Goal: Check status: Check status

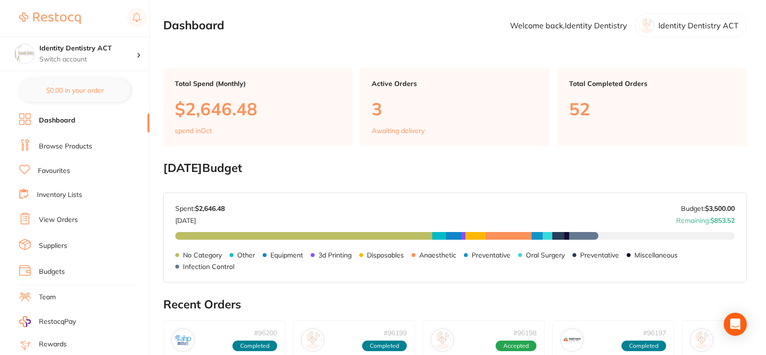
click at [77, 143] on link "Browse Products" at bounding box center [65, 147] width 53 height 10
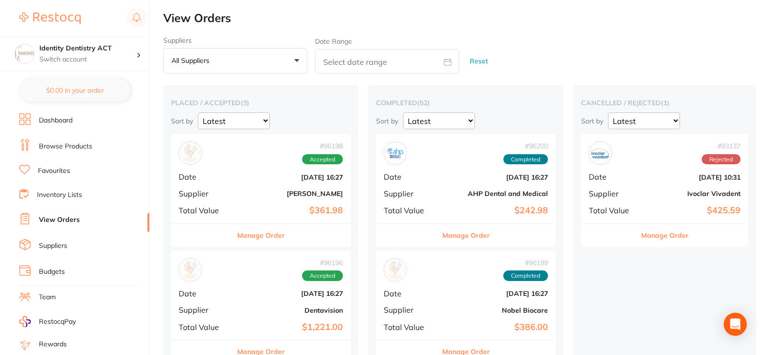
click at [67, 148] on link "Browse Products" at bounding box center [65, 147] width 53 height 10
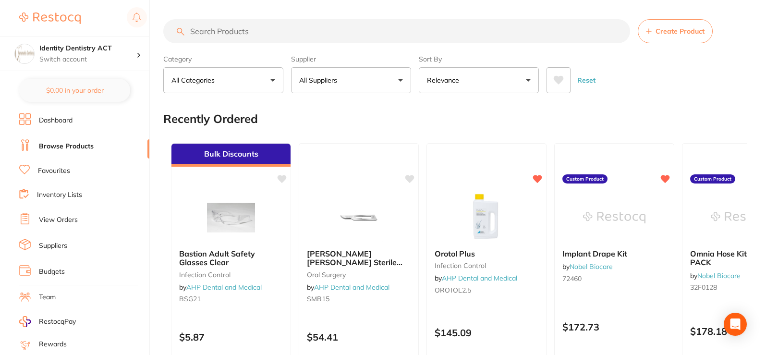
click at [69, 221] on link "View Orders" at bounding box center [58, 220] width 39 height 10
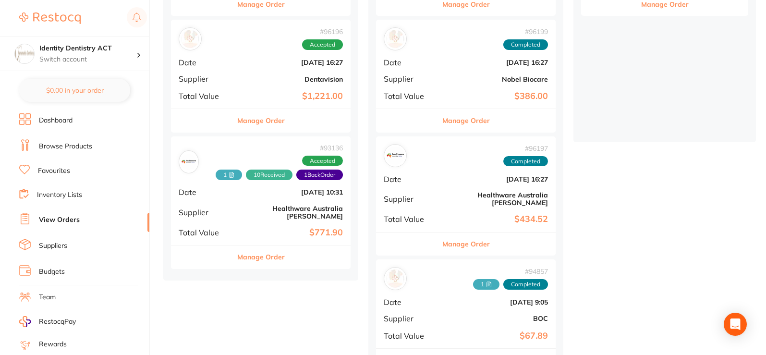
scroll to position [288, 0]
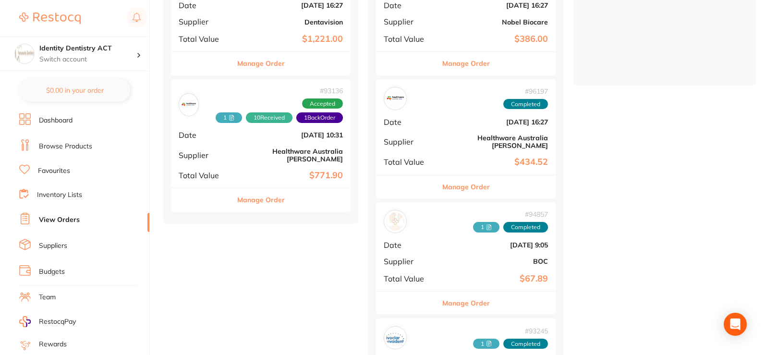
click at [458, 157] on b "$434.52" at bounding box center [496, 162] width 104 height 10
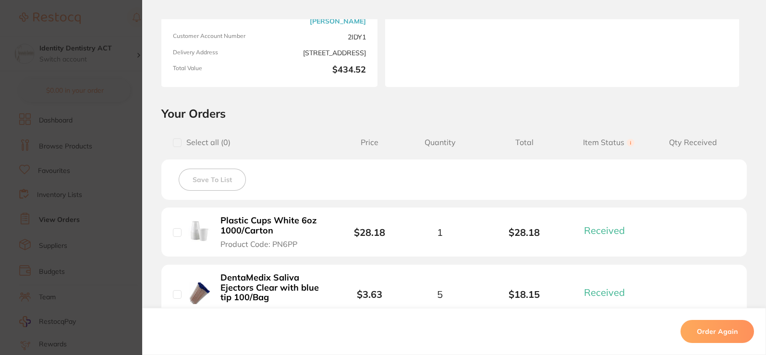
scroll to position [48, 0]
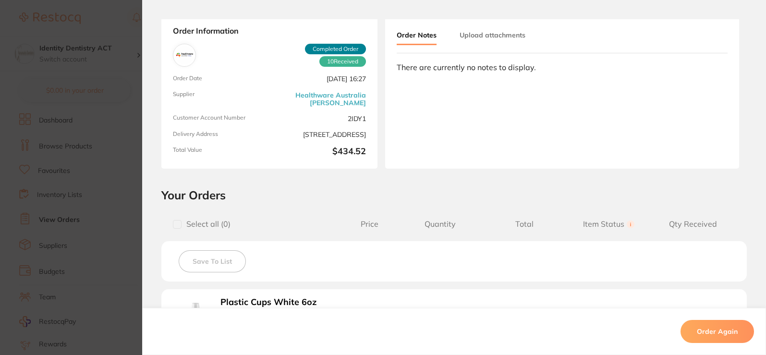
click at [505, 41] on button "Upload attachments" at bounding box center [492, 34] width 66 height 17
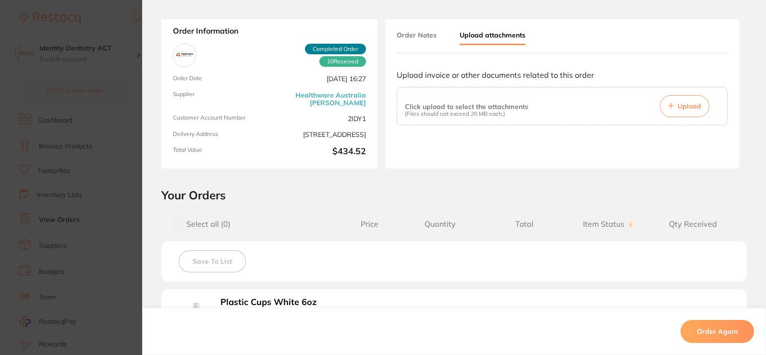
click at [695, 106] on span "Upload" at bounding box center [689, 106] width 24 height 9
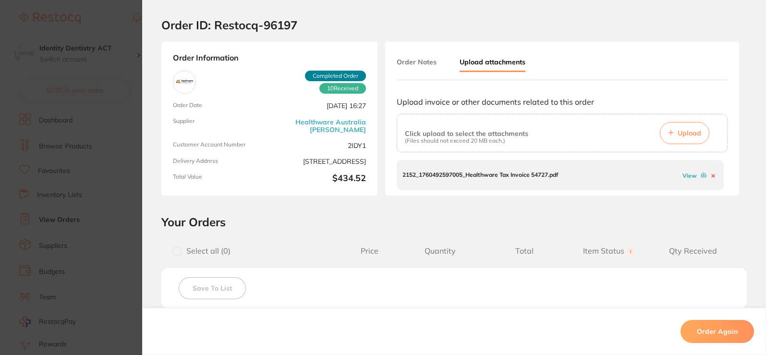
scroll to position [0, 0]
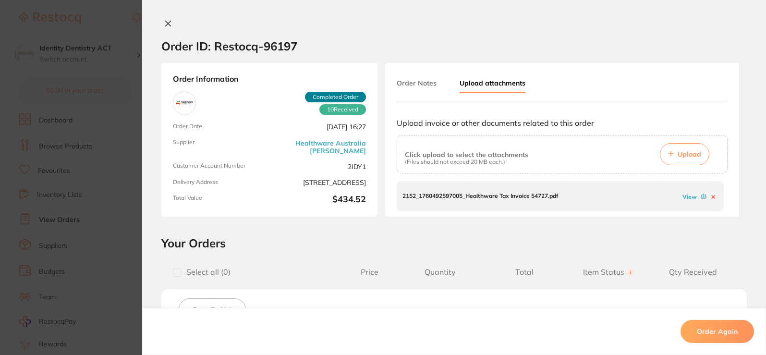
click at [169, 22] on button at bounding box center [167, 24] width 13 height 10
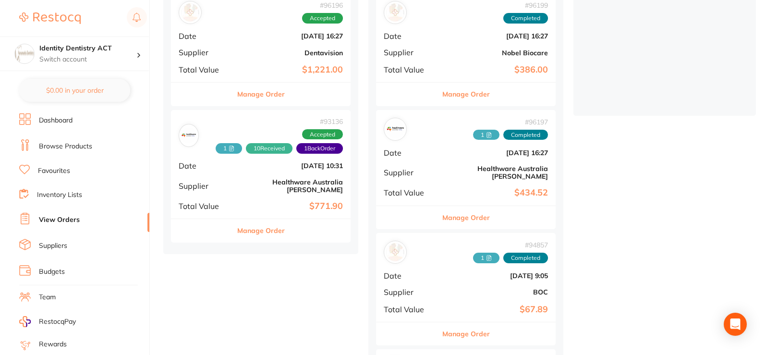
scroll to position [192, 0]
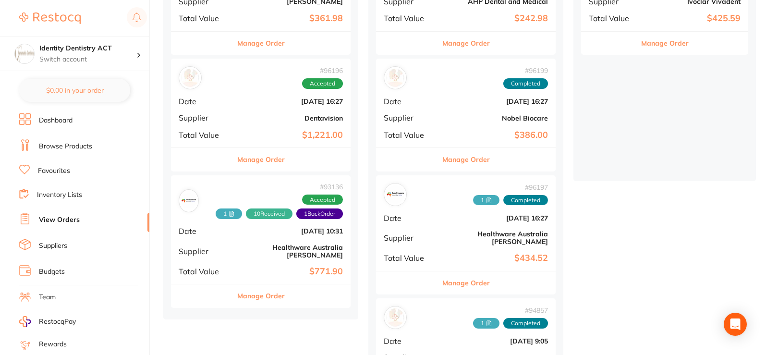
click at [435, 108] on div "# 96199 Completed Date [DATE] 16:27 Supplier Nobel Biocare Total Value $386.00" at bounding box center [466, 103] width 180 height 89
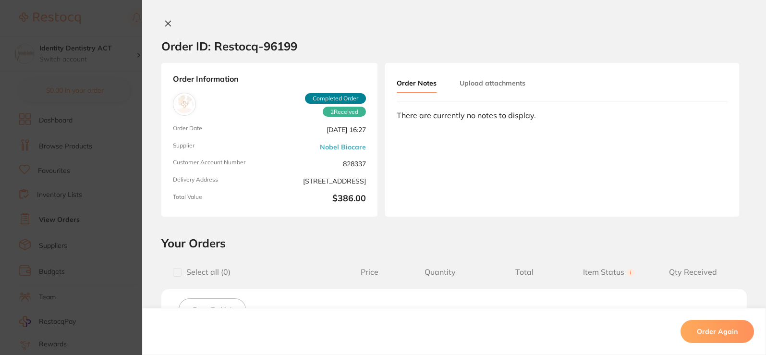
click at [489, 86] on button "Upload attachments" at bounding box center [492, 82] width 66 height 17
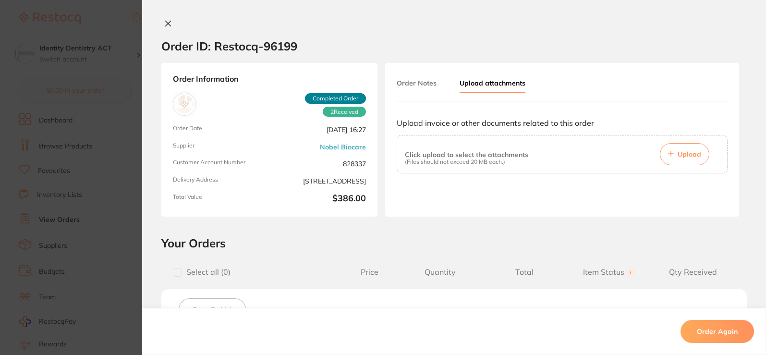
click at [683, 153] on span "Upload" at bounding box center [689, 154] width 24 height 9
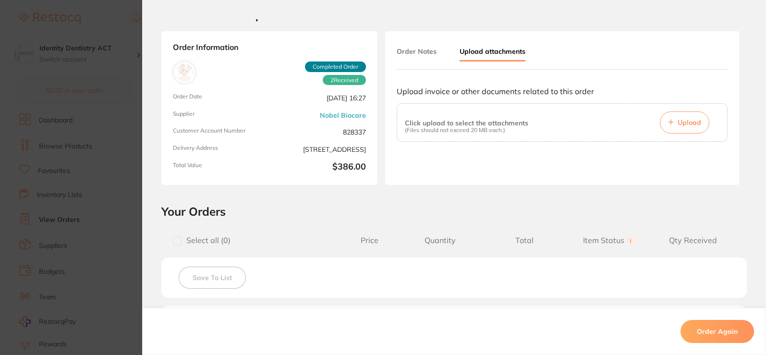
scroll to position [48, 0]
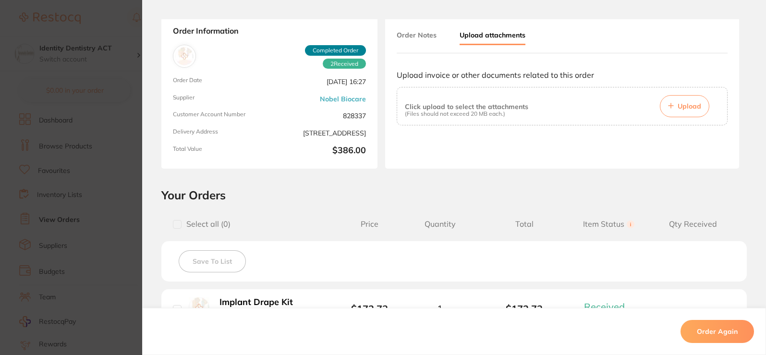
click at [684, 110] on span "Upload" at bounding box center [689, 106] width 24 height 9
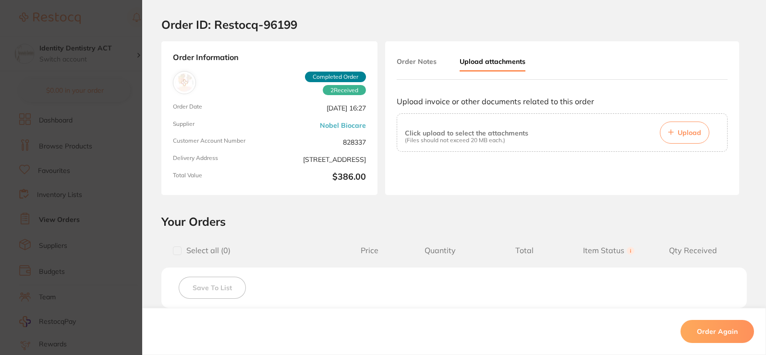
scroll to position [0, 0]
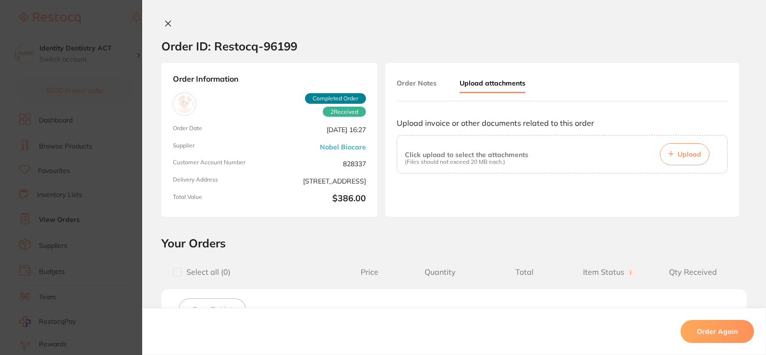
click at [683, 161] on button "Upload" at bounding box center [684, 154] width 49 height 22
click at [689, 153] on span "Upload" at bounding box center [689, 154] width 24 height 9
click at [688, 157] on span "Upload" at bounding box center [689, 154] width 24 height 9
click at [673, 156] on button "Upload" at bounding box center [684, 154] width 49 height 22
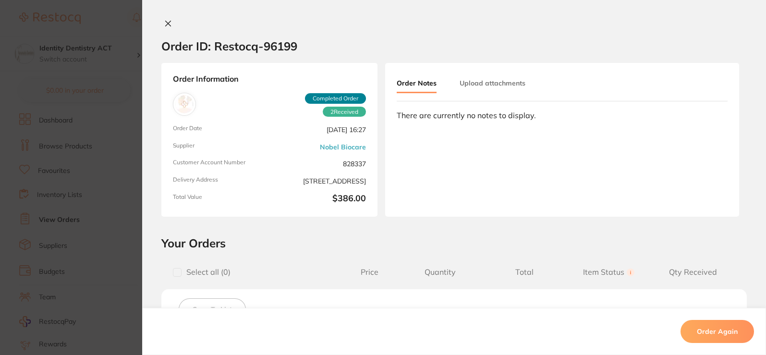
click at [464, 88] on button "Upload attachments" at bounding box center [492, 82] width 66 height 17
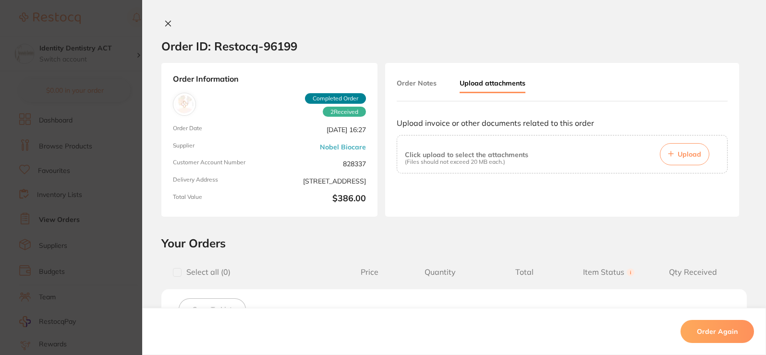
click at [667, 157] on button "Upload" at bounding box center [684, 154] width 49 height 22
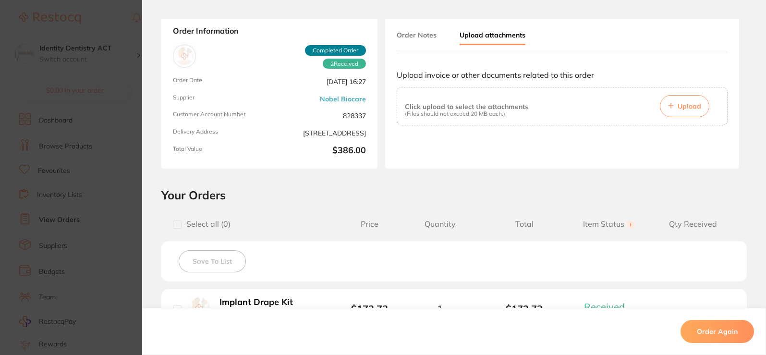
click at [675, 110] on button "Upload" at bounding box center [684, 106] width 49 height 22
click at [687, 114] on button "Upload" at bounding box center [684, 106] width 49 height 22
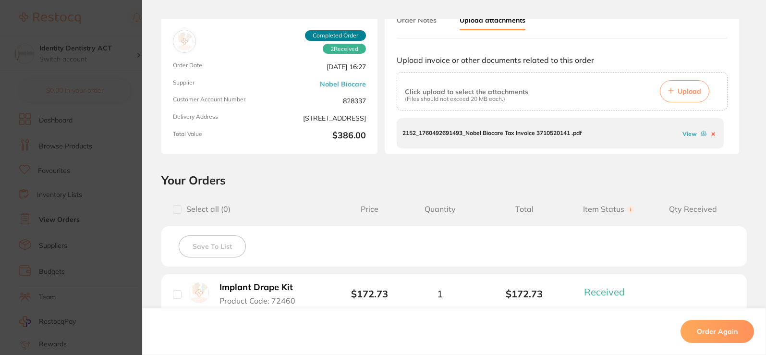
scroll to position [0, 0]
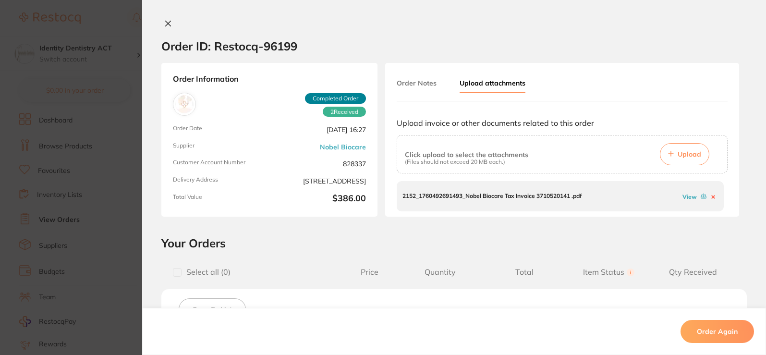
click at [167, 22] on icon at bounding box center [168, 23] width 5 height 5
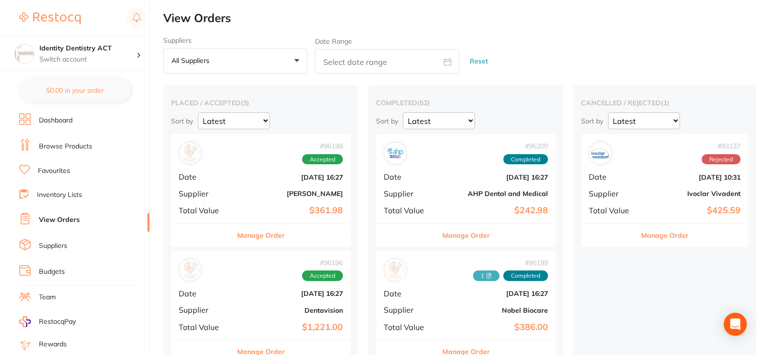
click at [441, 204] on div "# 96200 Completed Date Oct 8 2025, 16:27 Supplier AHP Dental and Medical Total …" at bounding box center [466, 178] width 180 height 89
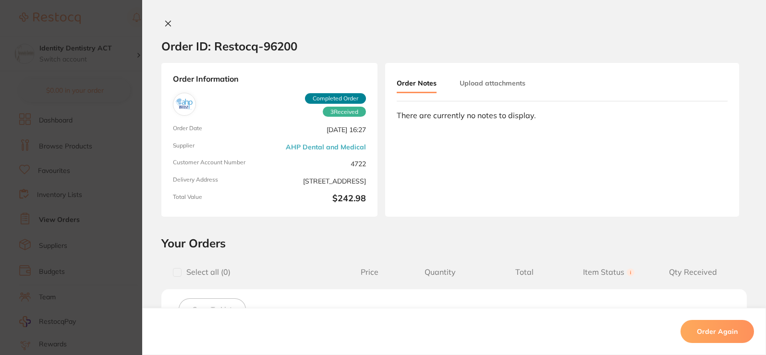
click at [507, 80] on button "Upload attachments" at bounding box center [492, 82] width 66 height 17
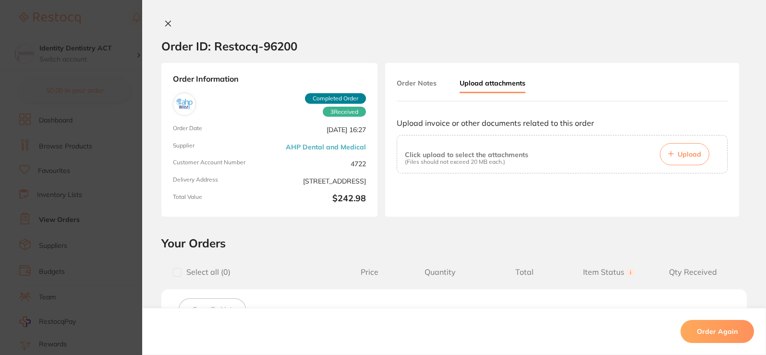
click at [684, 160] on button "Upload" at bounding box center [684, 154] width 49 height 22
click at [673, 159] on button "Upload" at bounding box center [684, 154] width 49 height 22
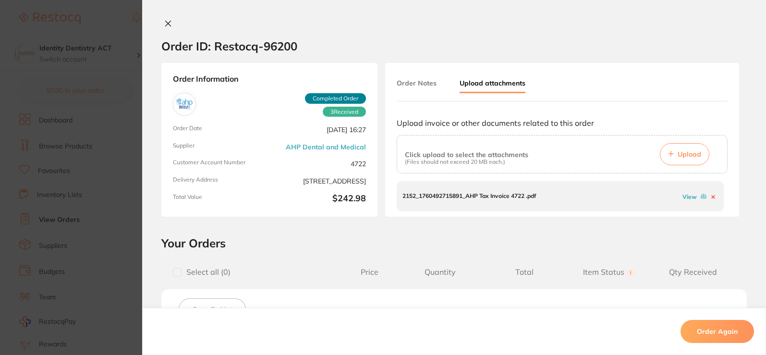
click at [167, 26] on icon at bounding box center [168, 24] width 8 height 8
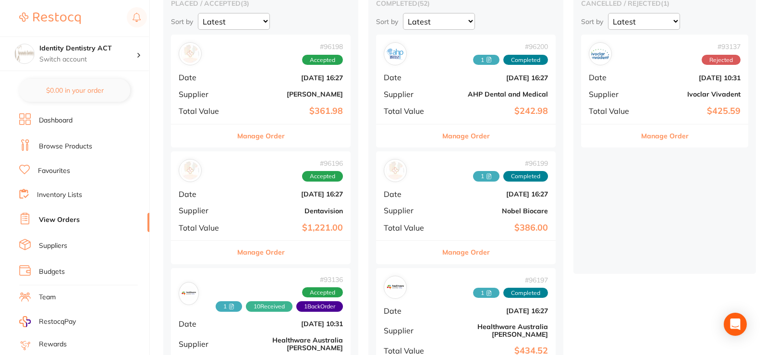
scroll to position [96, 0]
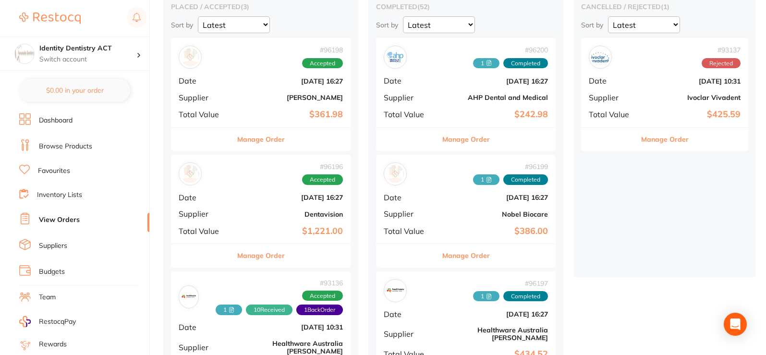
click at [269, 217] on b "Dentavision" at bounding box center [291, 214] width 104 height 8
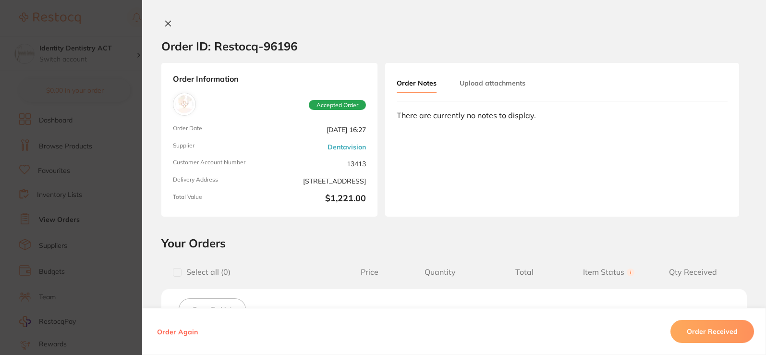
click at [475, 86] on button "Upload attachments" at bounding box center [492, 82] width 66 height 17
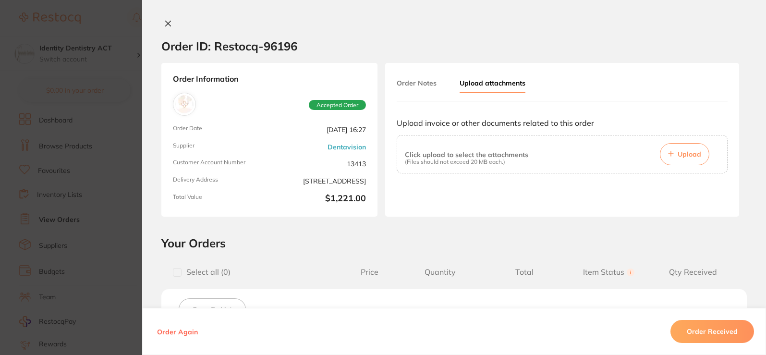
click at [686, 153] on span "Upload" at bounding box center [689, 154] width 24 height 9
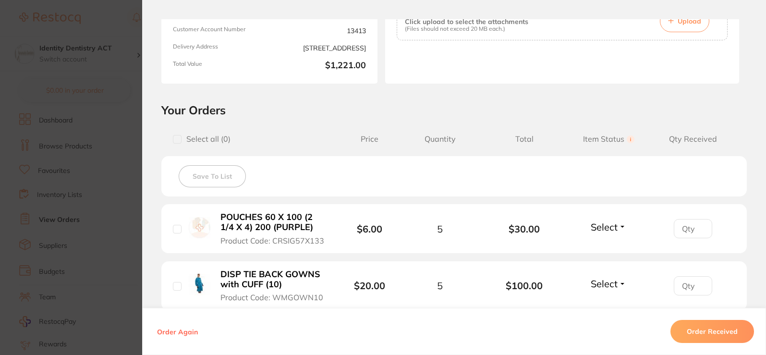
scroll to position [144, 0]
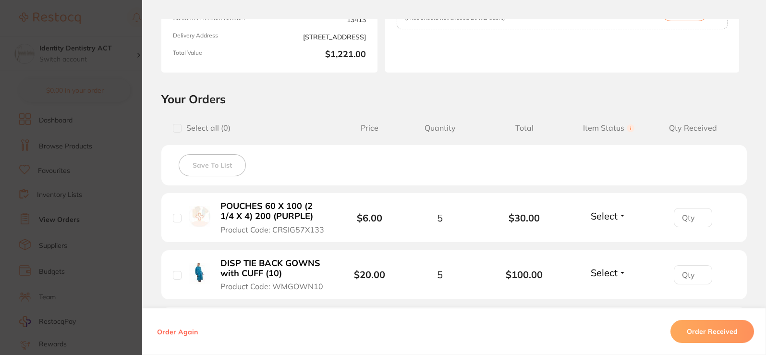
click at [622, 215] on button "Select" at bounding box center [608, 216] width 41 height 12
click at [612, 237] on span "Received" at bounding box center [608, 236] width 24 height 7
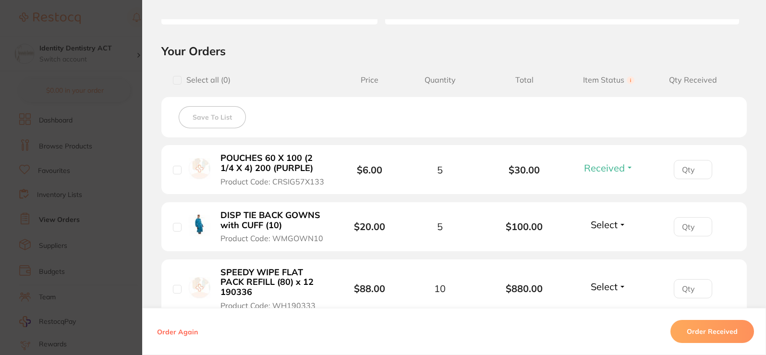
click at [612, 222] on span "Select" at bounding box center [604, 224] width 27 height 12
click at [612, 247] on span "Received" at bounding box center [608, 244] width 24 height 7
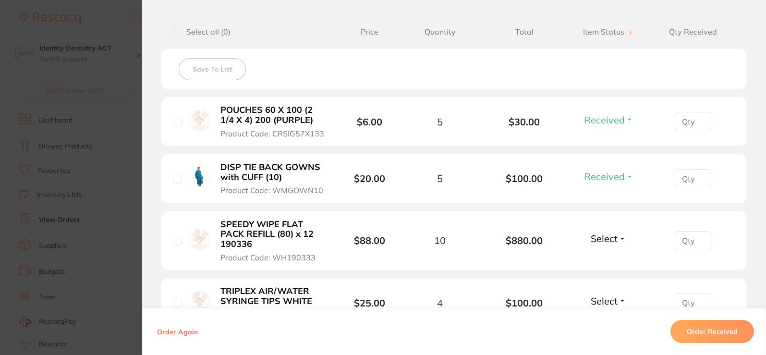
click at [612, 237] on span "Select" at bounding box center [604, 238] width 27 height 12
click at [602, 258] on span "Received" at bounding box center [608, 258] width 24 height 7
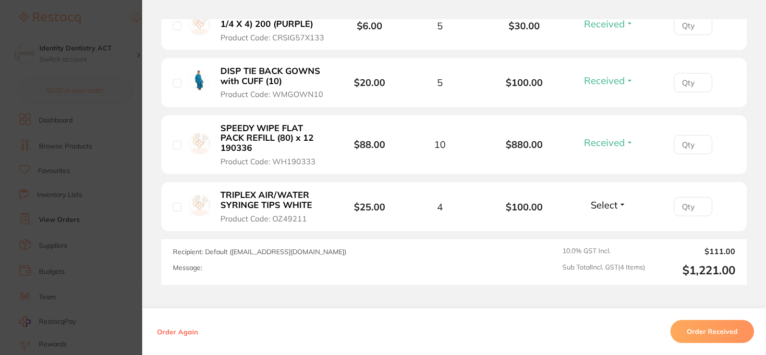
click at [608, 206] on span "Select" at bounding box center [604, 205] width 27 height 12
click at [613, 227] on span "Received" at bounding box center [608, 225] width 24 height 7
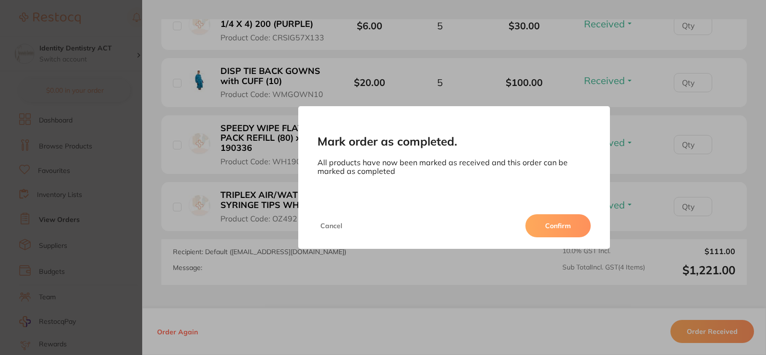
click at [554, 228] on button "Confirm" at bounding box center [557, 225] width 65 height 23
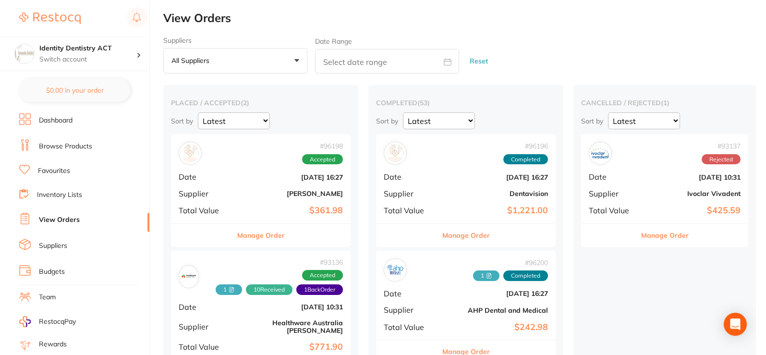
click at [486, 200] on div "# 96196 Completed Date Oct 8 2025, 16:27 Supplier Dentavision Total Value $1,22…" at bounding box center [466, 178] width 180 height 89
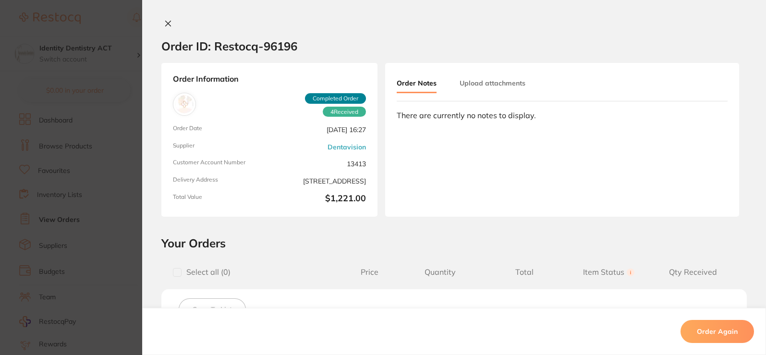
click at [502, 86] on button "Upload attachments" at bounding box center [492, 82] width 66 height 17
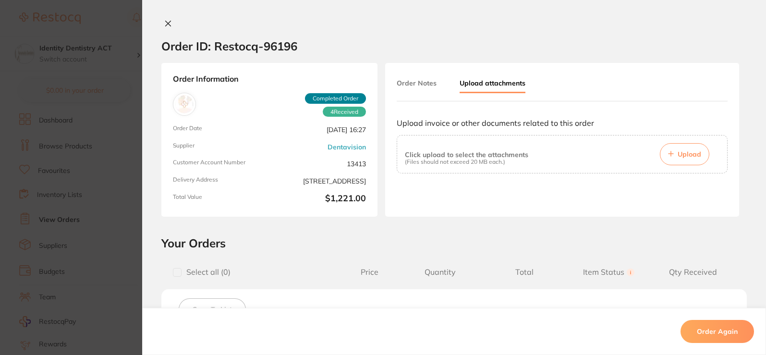
click at [679, 149] on button "Upload" at bounding box center [684, 154] width 49 height 22
click at [693, 153] on span "Upload" at bounding box center [689, 154] width 24 height 9
click at [674, 162] on button "Upload" at bounding box center [684, 154] width 49 height 22
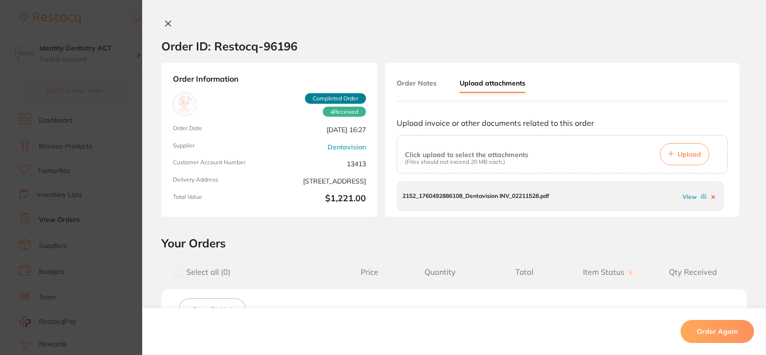
click at [164, 18] on div "Order ID: Restocq- 96196 Order Information 4 Received Completed Order Order Dat…" at bounding box center [454, 177] width 624 height 355
click at [170, 24] on button at bounding box center [167, 24] width 13 height 10
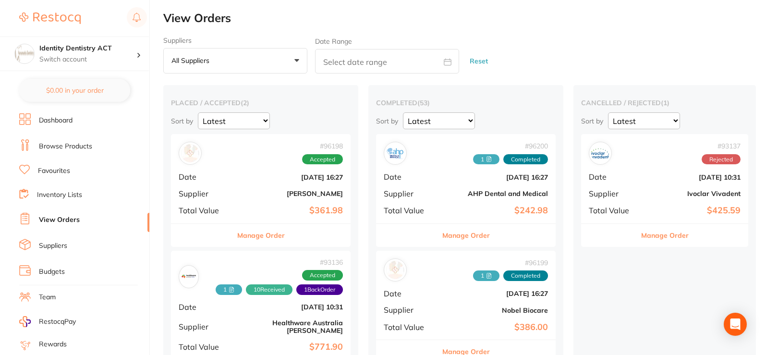
scroll to position [96, 0]
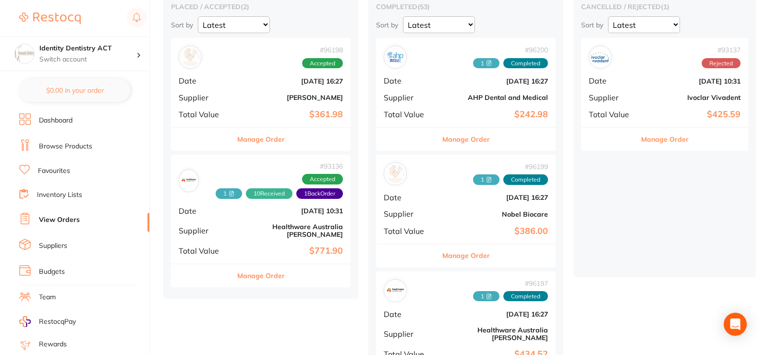
click at [267, 101] on b "[PERSON_NAME]" at bounding box center [291, 98] width 104 height 8
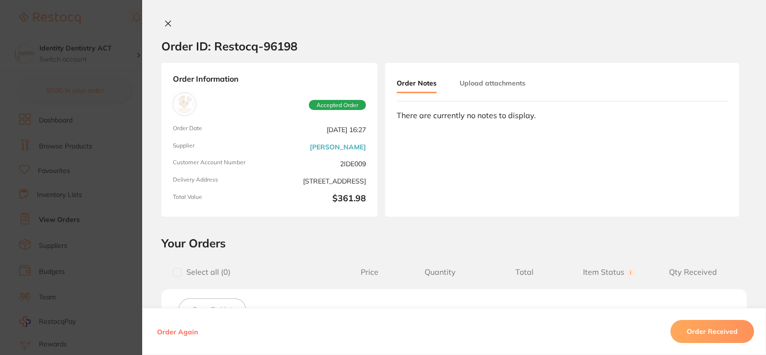
click at [487, 87] on button "Upload attachments" at bounding box center [492, 82] width 66 height 17
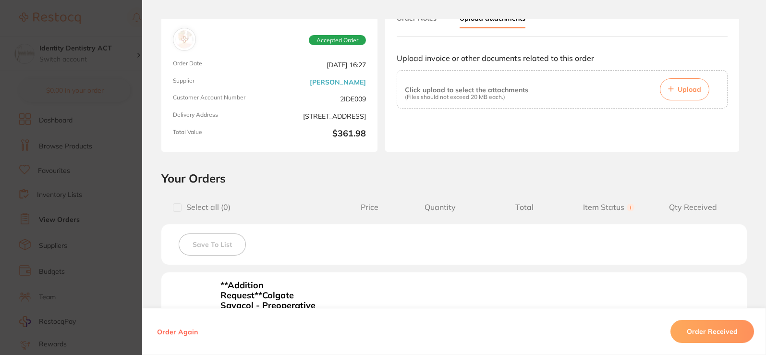
scroll to position [48, 0]
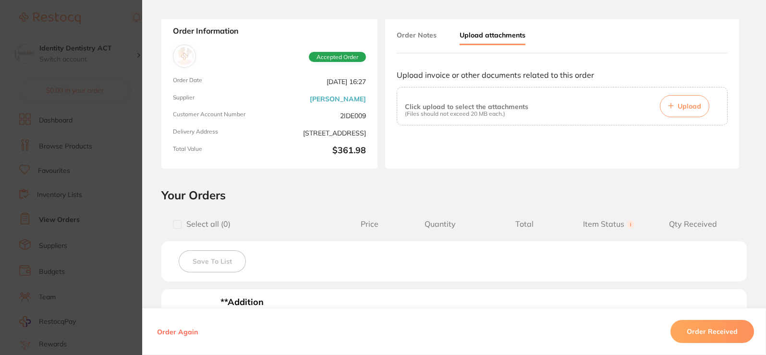
click at [687, 107] on span "Upload" at bounding box center [689, 106] width 24 height 9
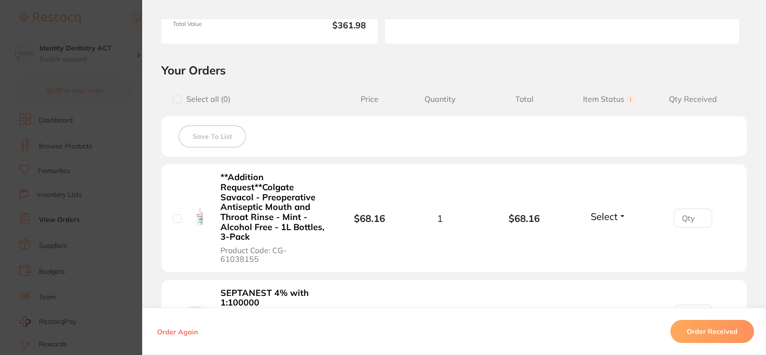
scroll to position [288, 0]
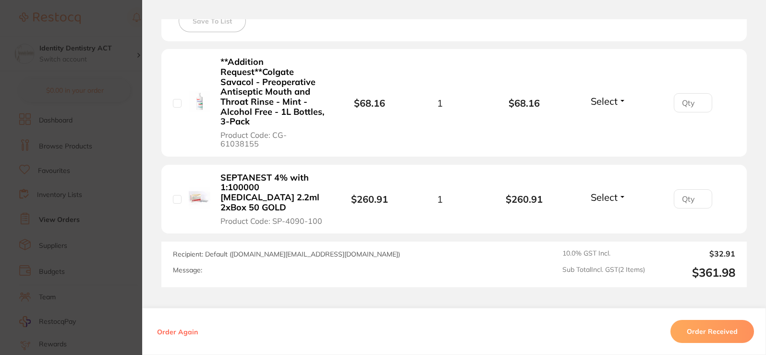
click at [615, 100] on span "Select" at bounding box center [604, 101] width 27 height 12
click at [608, 133] on span "Back Order" at bounding box center [608, 136] width 29 height 7
click at [603, 191] on span "Select" at bounding box center [604, 197] width 27 height 12
click at [611, 214] on span "Received" at bounding box center [608, 217] width 24 height 7
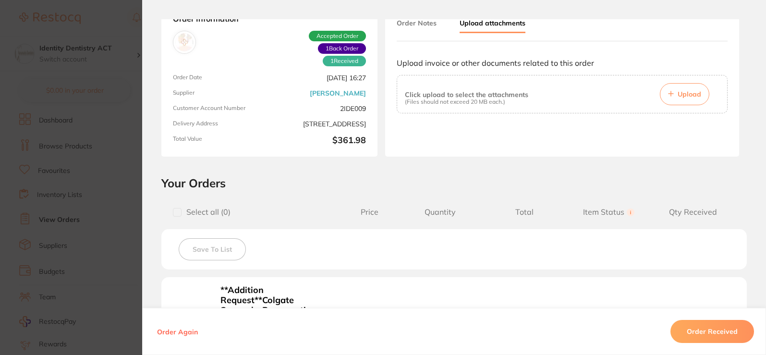
scroll to position [0, 0]
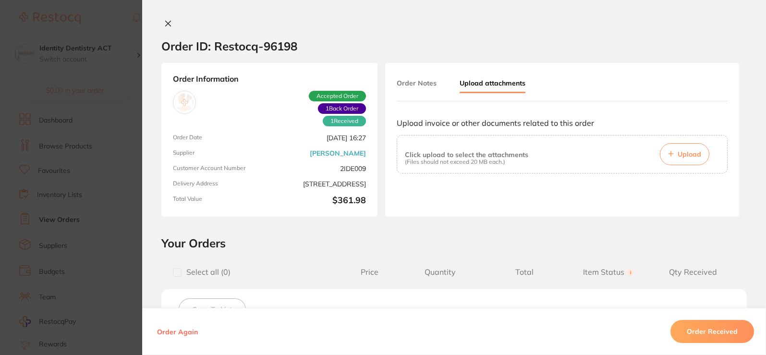
click at [665, 161] on button "Upload" at bounding box center [684, 154] width 49 height 22
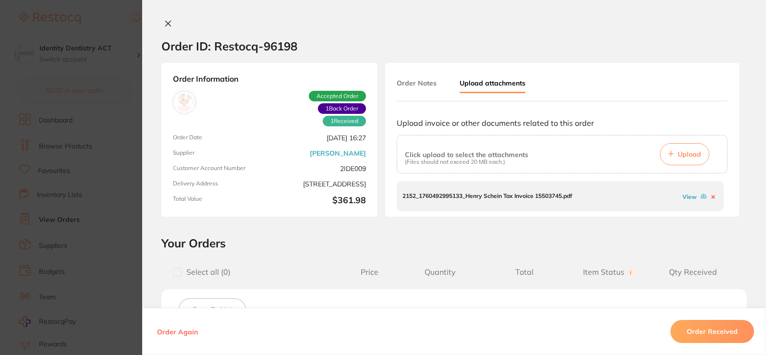
click at [165, 20] on icon at bounding box center [168, 24] width 8 height 8
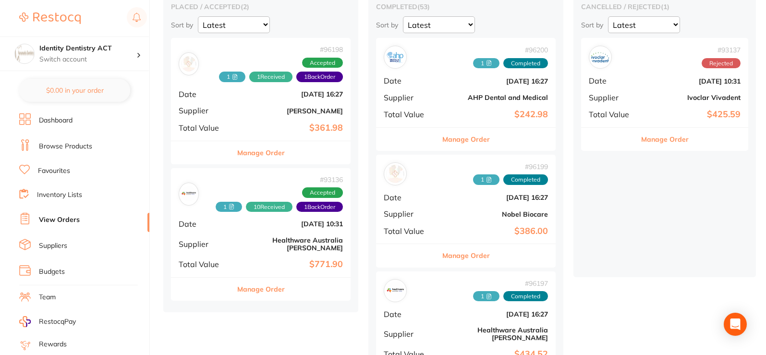
click at [303, 223] on b "[DATE] 10:31" at bounding box center [291, 224] width 104 height 8
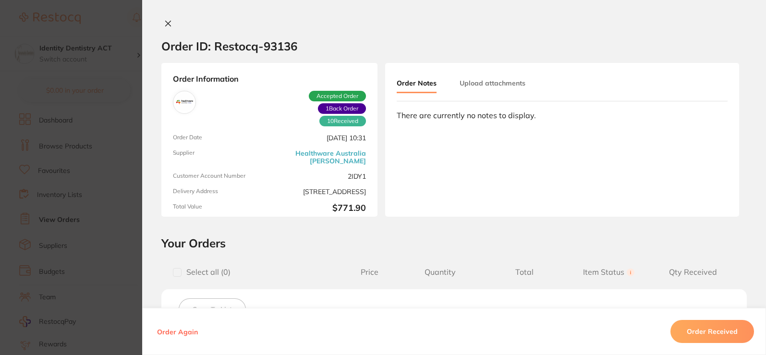
click at [166, 24] on icon at bounding box center [168, 23] width 5 height 5
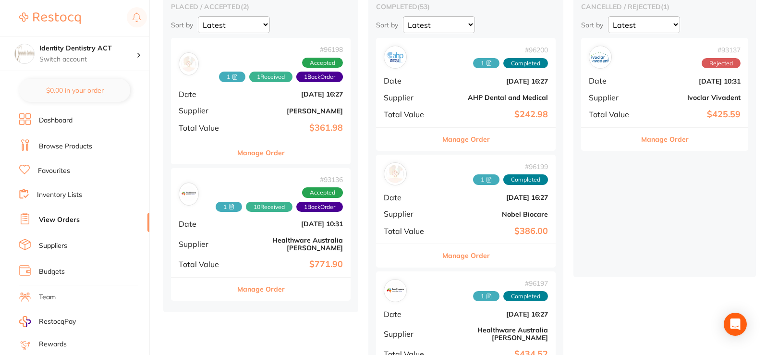
click at [286, 111] on b "[PERSON_NAME]" at bounding box center [291, 111] width 104 height 8
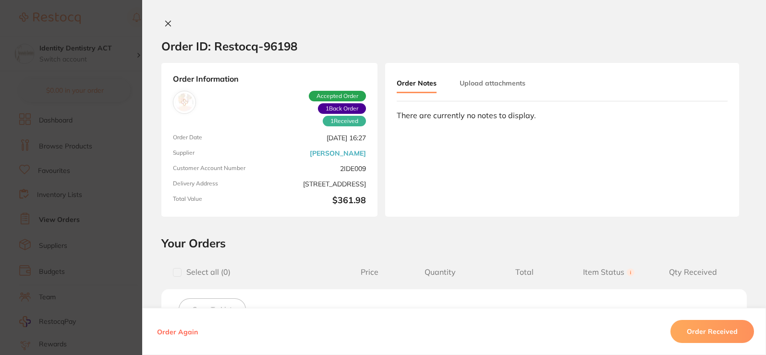
click at [498, 87] on button "Upload attachments" at bounding box center [492, 82] width 66 height 17
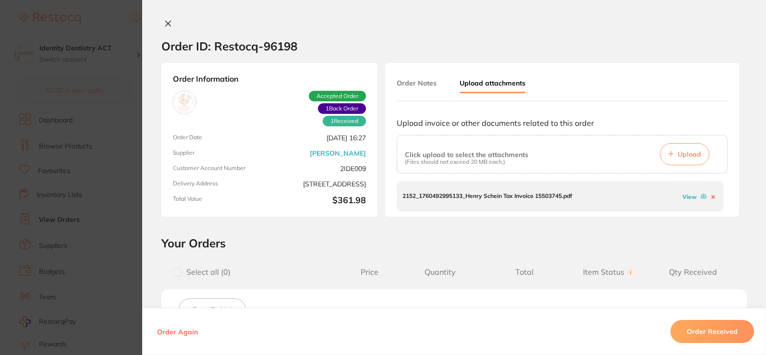
click at [169, 20] on icon at bounding box center [168, 24] width 8 height 8
